Goal: Task Accomplishment & Management: Manage account settings

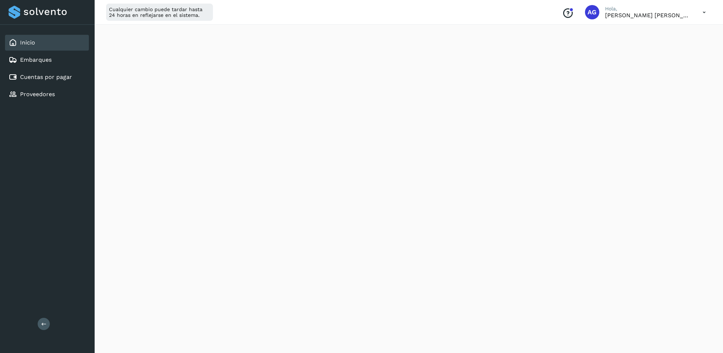
scroll to position [95, 0]
click at [70, 79] on div "Cuentas por pagar" at bounding box center [40, 77] width 63 height 9
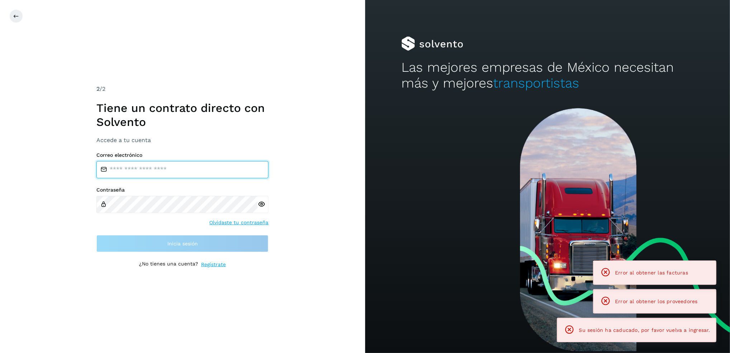
type input "**********"
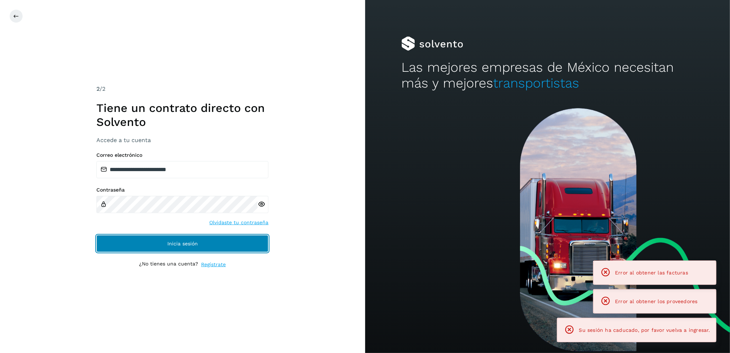
click at [248, 245] on button "Inicia sesión" at bounding box center [182, 243] width 172 height 17
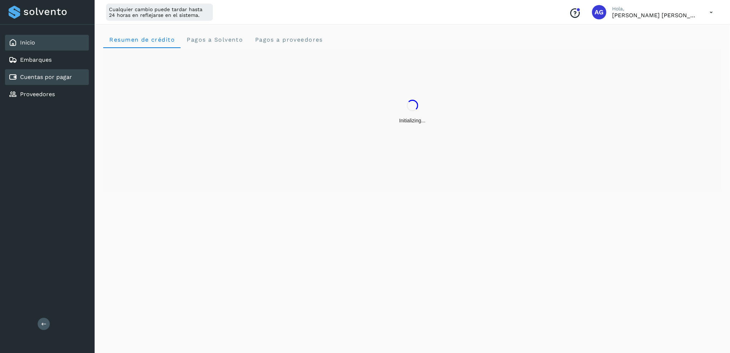
click at [32, 76] on link "Cuentas por pagar" at bounding box center [46, 76] width 52 height 7
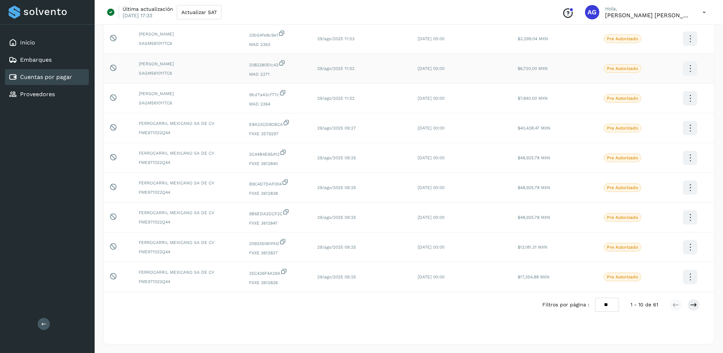
scroll to position [111, 0]
click at [694, 302] on icon at bounding box center [693, 304] width 7 height 7
click at [694, 303] on icon at bounding box center [693, 304] width 7 height 7
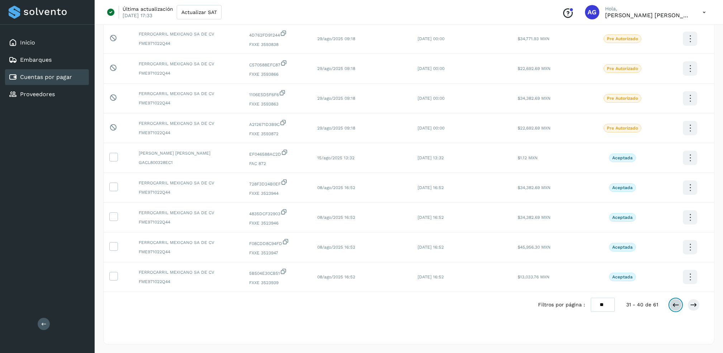
click at [670, 303] on button at bounding box center [675, 305] width 12 height 12
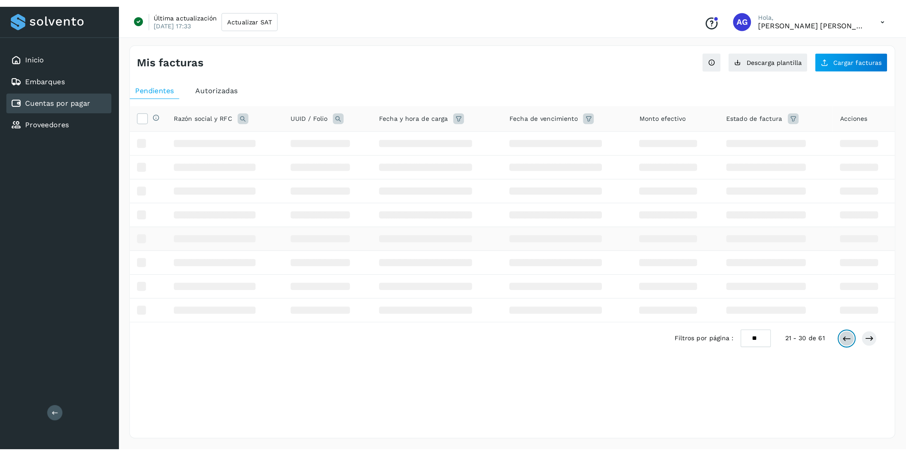
scroll to position [0, 0]
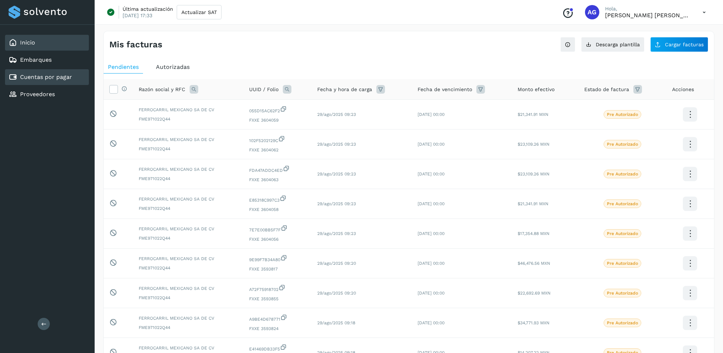
click at [49, 47] on div "Inicio" at bounding box center [47, 43] width 84 height 16
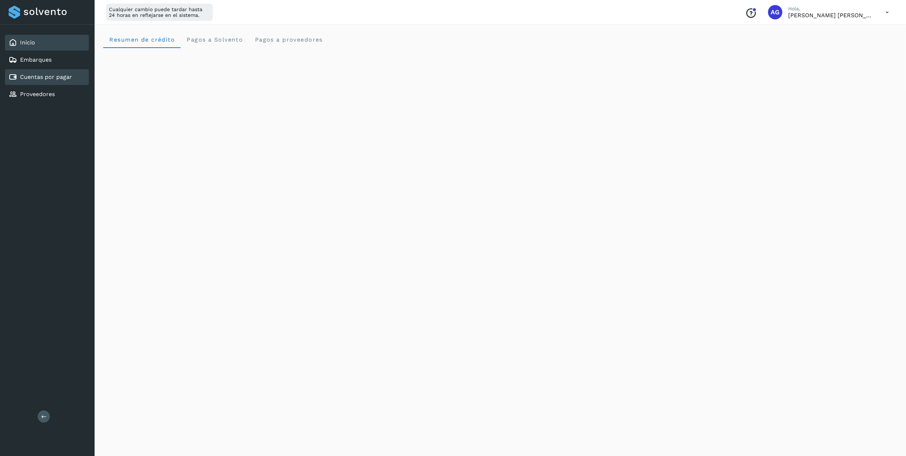
click at [44, 76] on link "Cuentas por pagar" at bounding box center [46, 76] width 52 height 7
